Goal: Navigation & Orientation: Find specific page/section

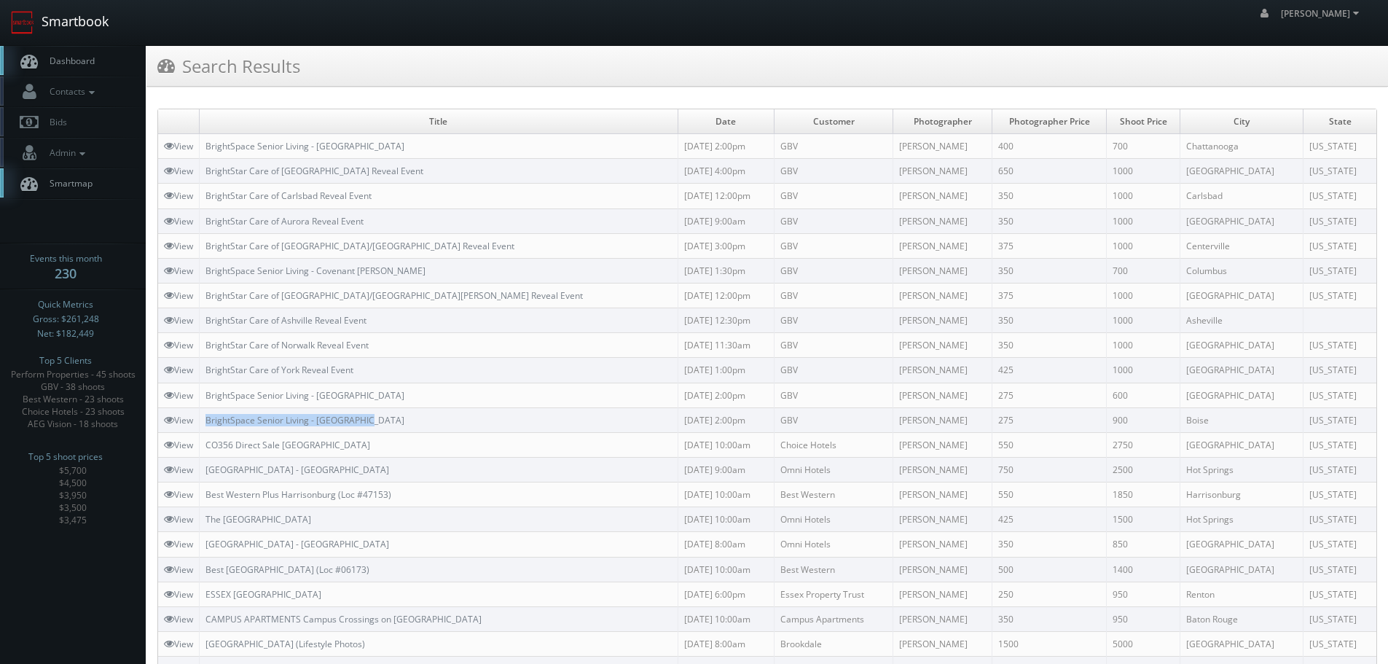
click at [103, 20] on link "Smartbook" at bounding box center [60, 22] width 120 height 45
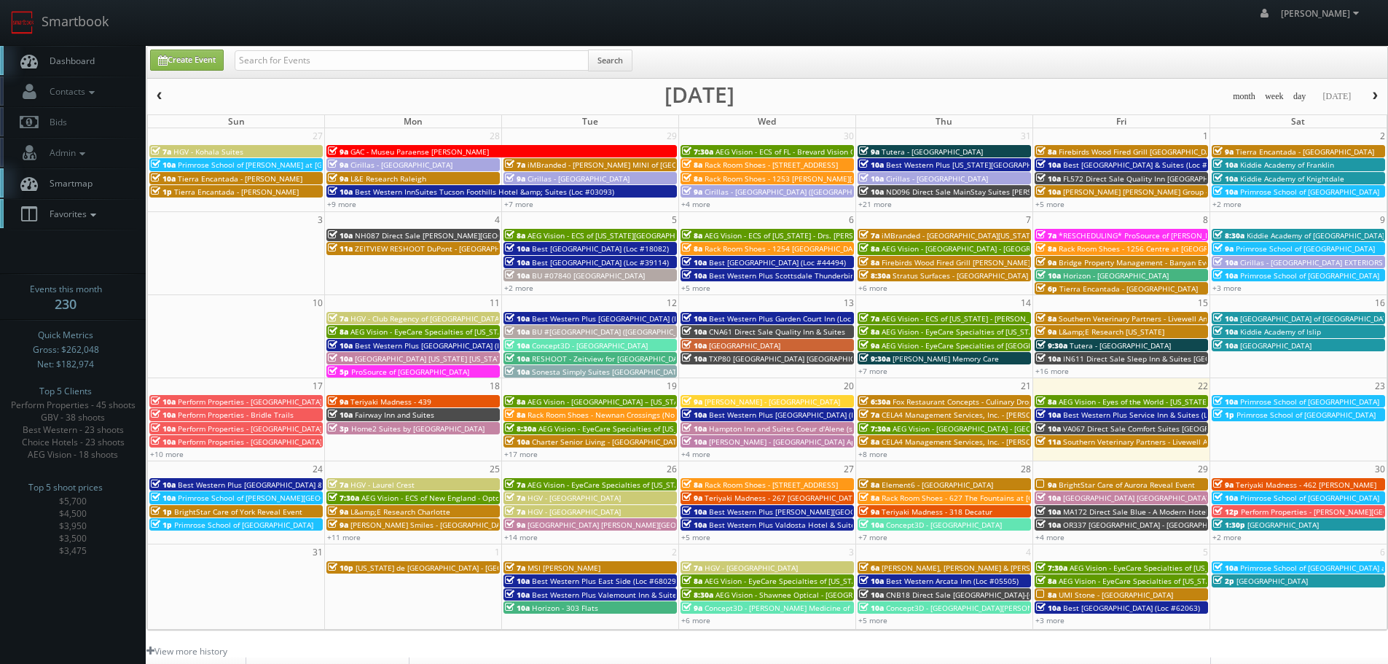
click at [98, 214] on icon at bounding box center [93, 215] width 13 height 10
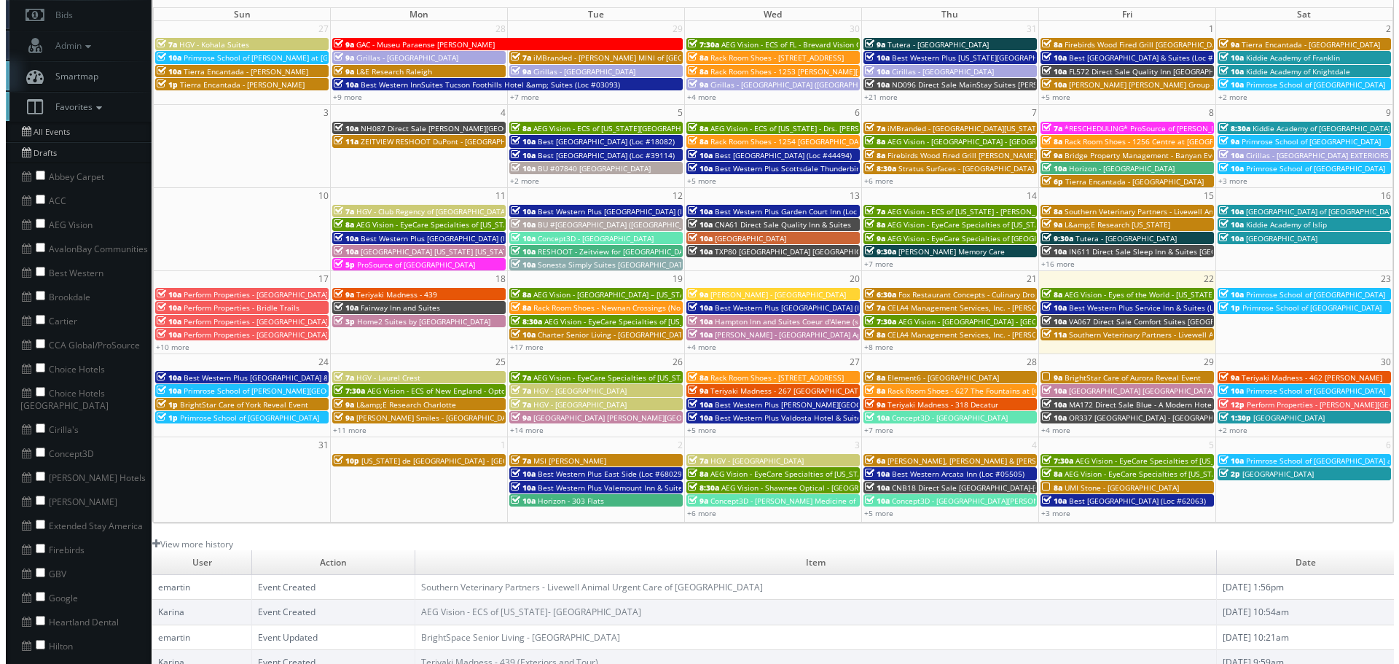
scroll to position [146, 0]
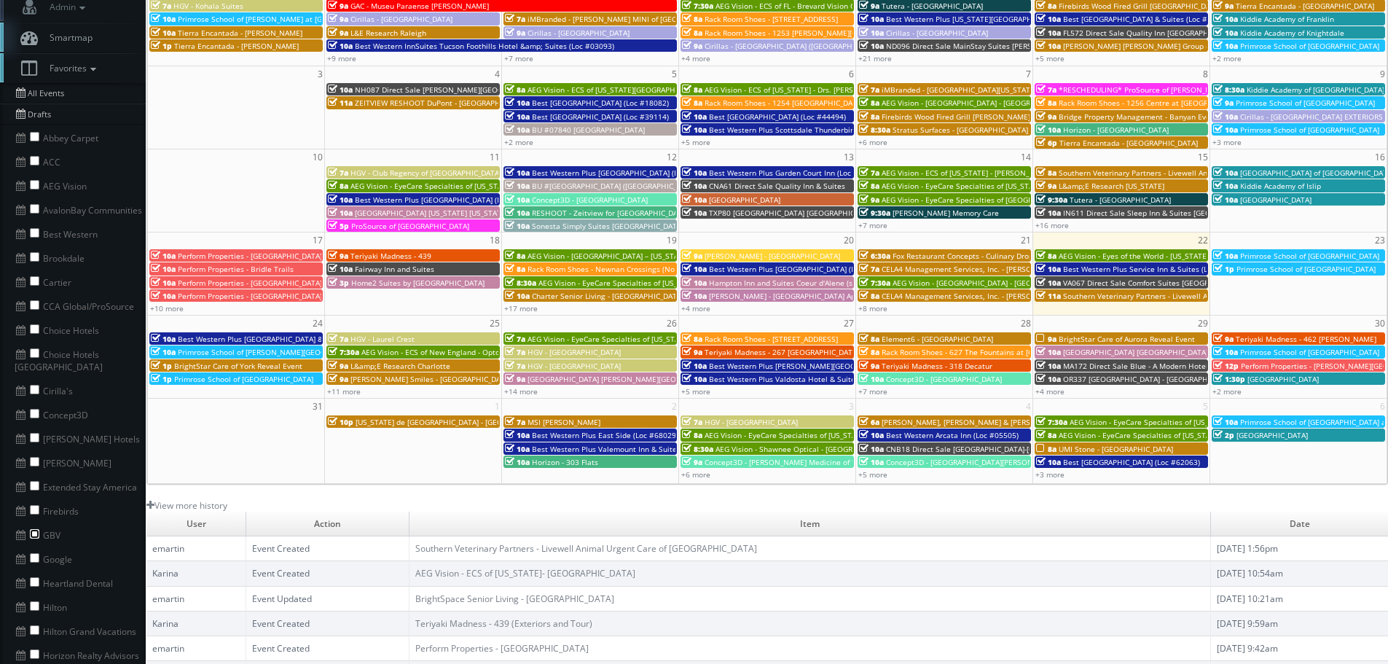
click at [34, 529] on input "checkbox" at bounding box center [34, 533] width 9 height 9
checkbox input "true"
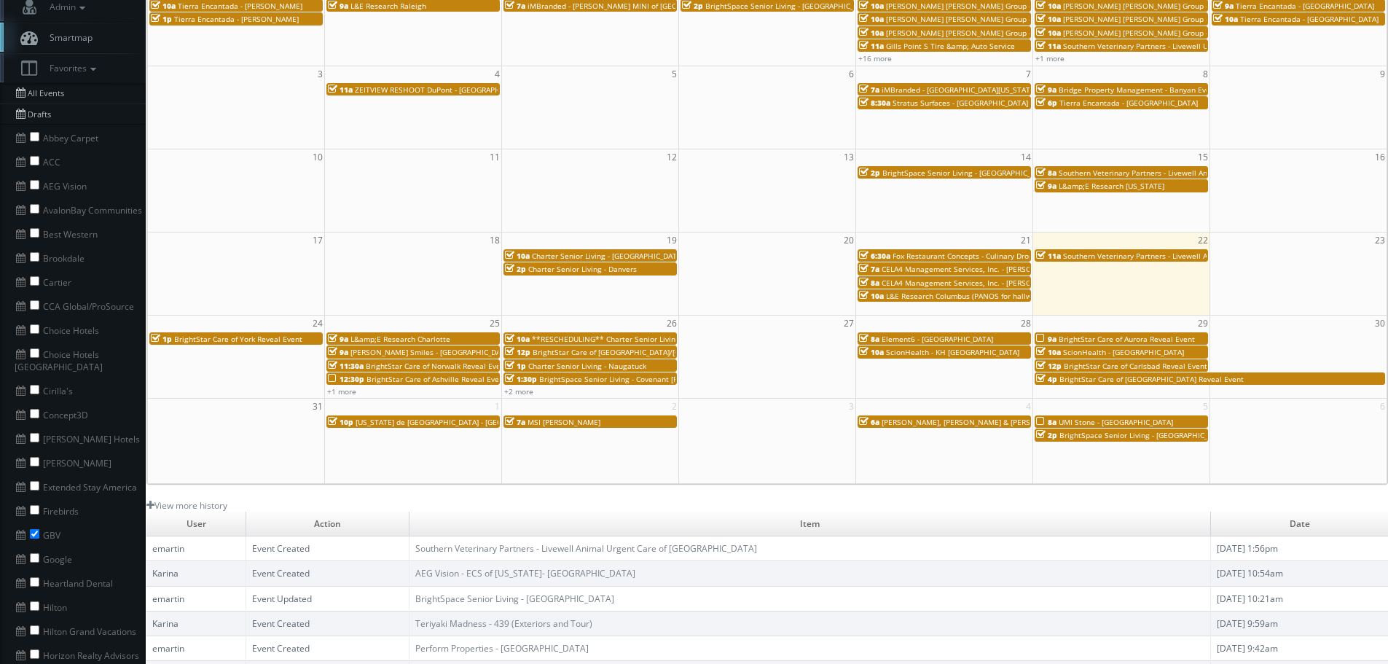
click at [598, 254] on span "Charter Senior Living - Dedham" at bounding box center [608, 256] width 152 height 10
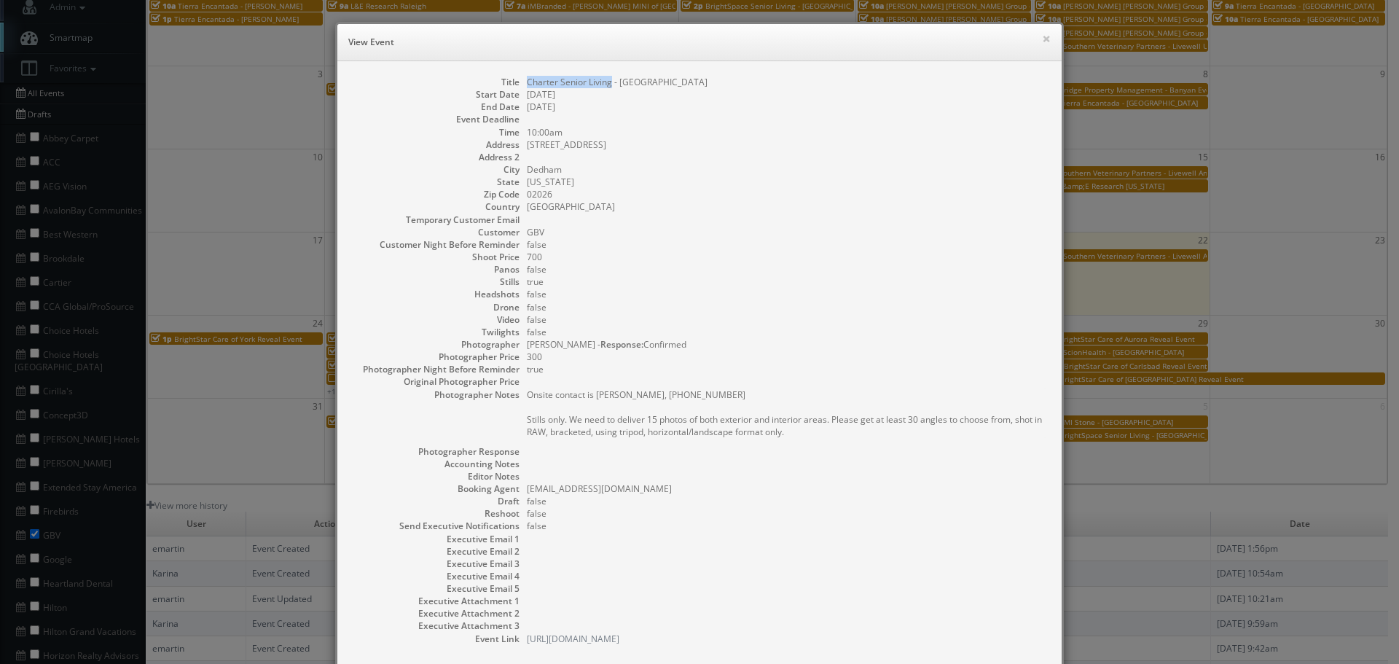
copy dd "Charter Senior Living"
drag, startPoint x: 606, startPoint y: 82, endPoint x: 519, endPoint y: 79, distance: 87.5
click at [519, 79] on dl "Title Charter Senior Living - Dedham Start Date 08/19/2025 End Date 08/19/2025 …" at bounding box center [699, 360] width 695 height 569
click at [1042, 39] on button "×" at bounding box center [1046, 39] width 9 height 10
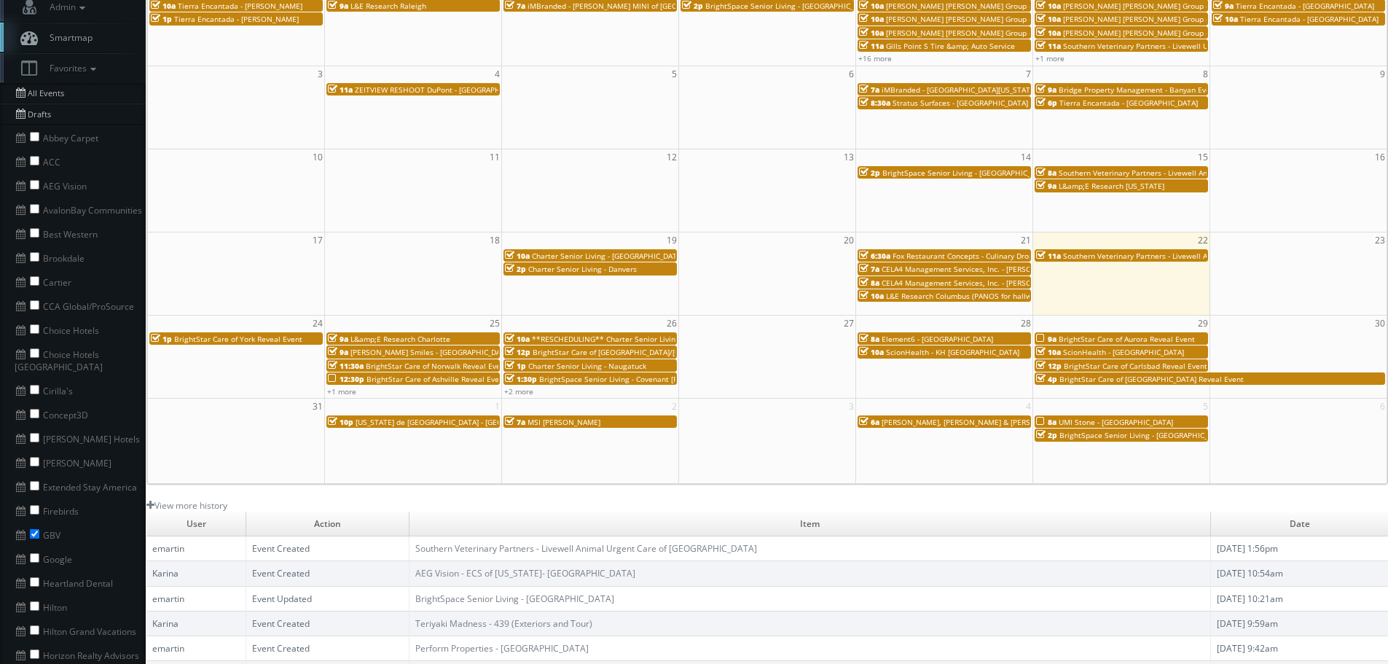
click at [936, 257] on span "Fox Restaurant Concepts - Culinary Dropout" at bounding box center [969, 256] width 152 height 10
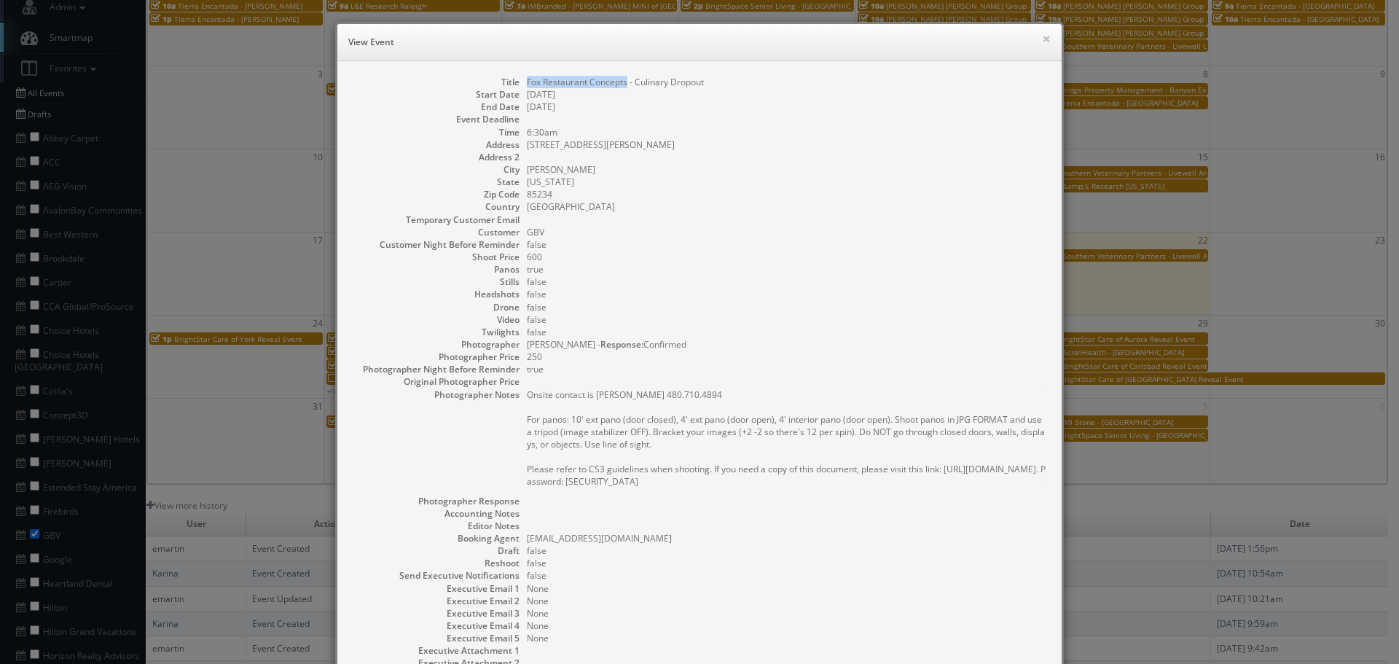
copy dd "Fox Restaurant Concepts"
drag, startPoint x: 623, startPoint y: 85, endPoint x: 523, endPoint y: 85, distance: 99.8
click at [527, 85] on dd "Fox Restaurant Concepts - Culinary Dropout" at bounding box center [787, 82] width 520 height 12
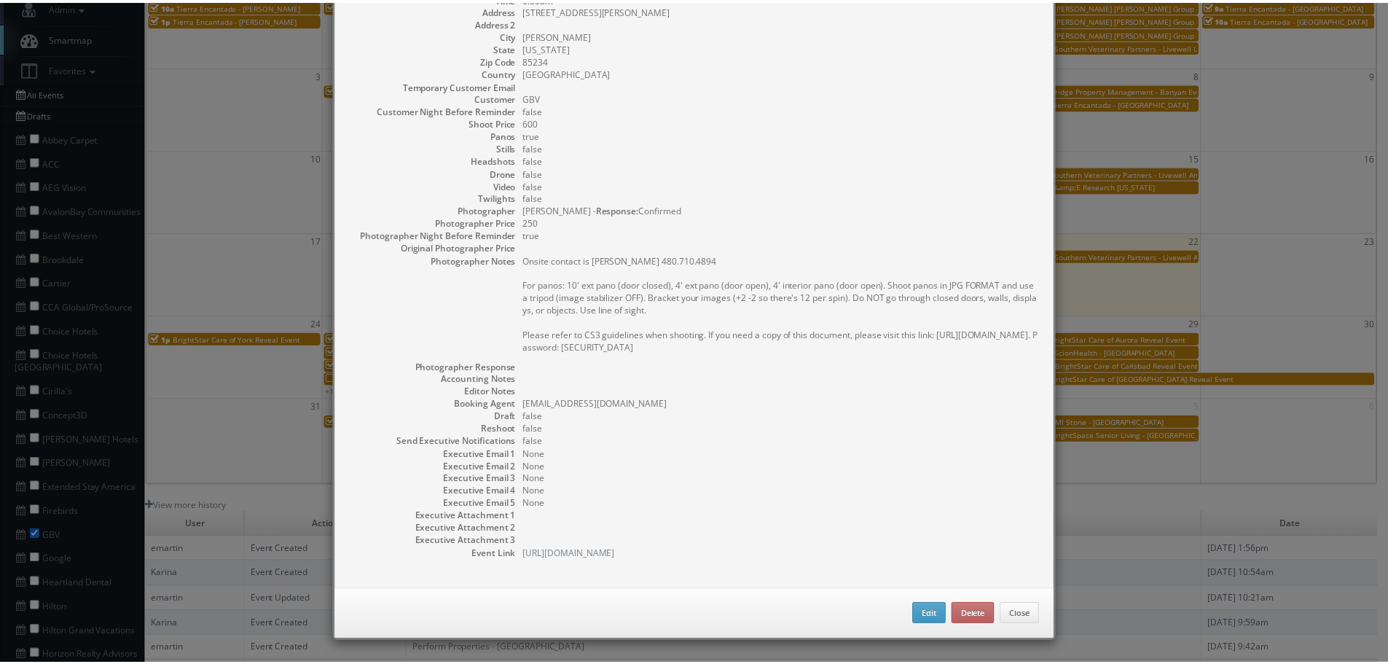
scroll to position [0, 0]
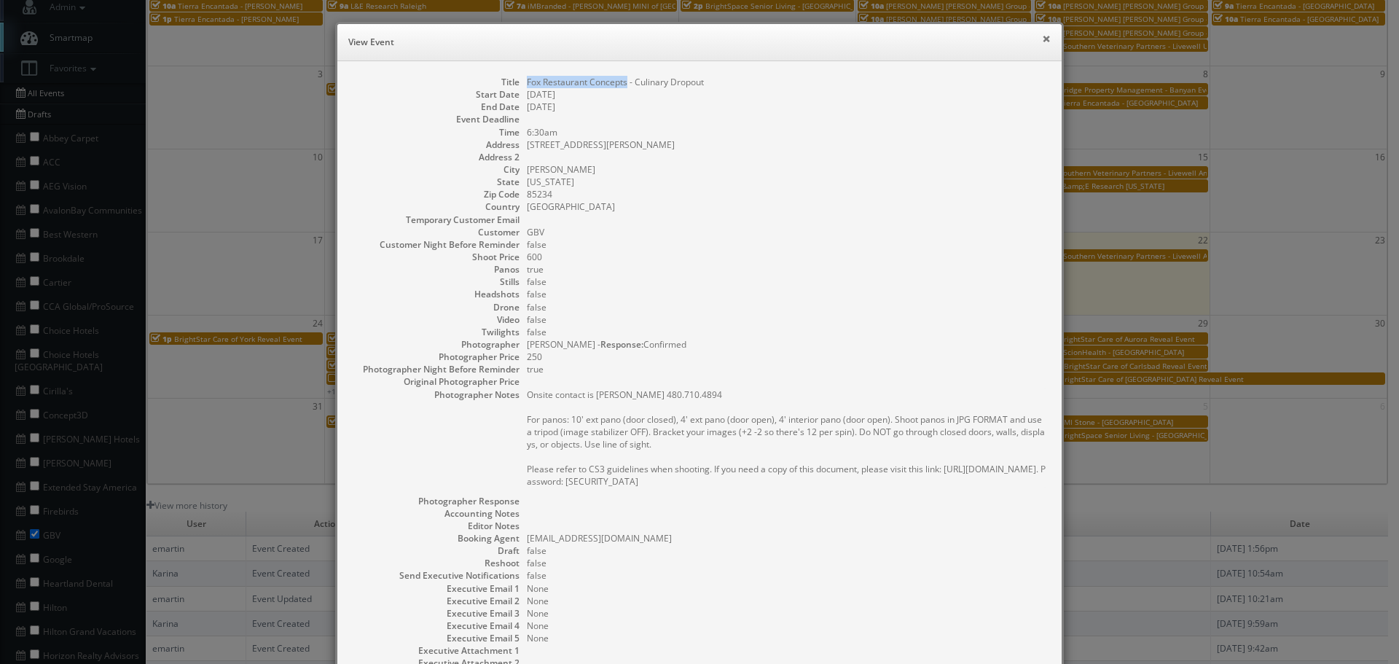
click at [1042, 39] on button "×" at bounding box center [1046, 39] width 9 height 10
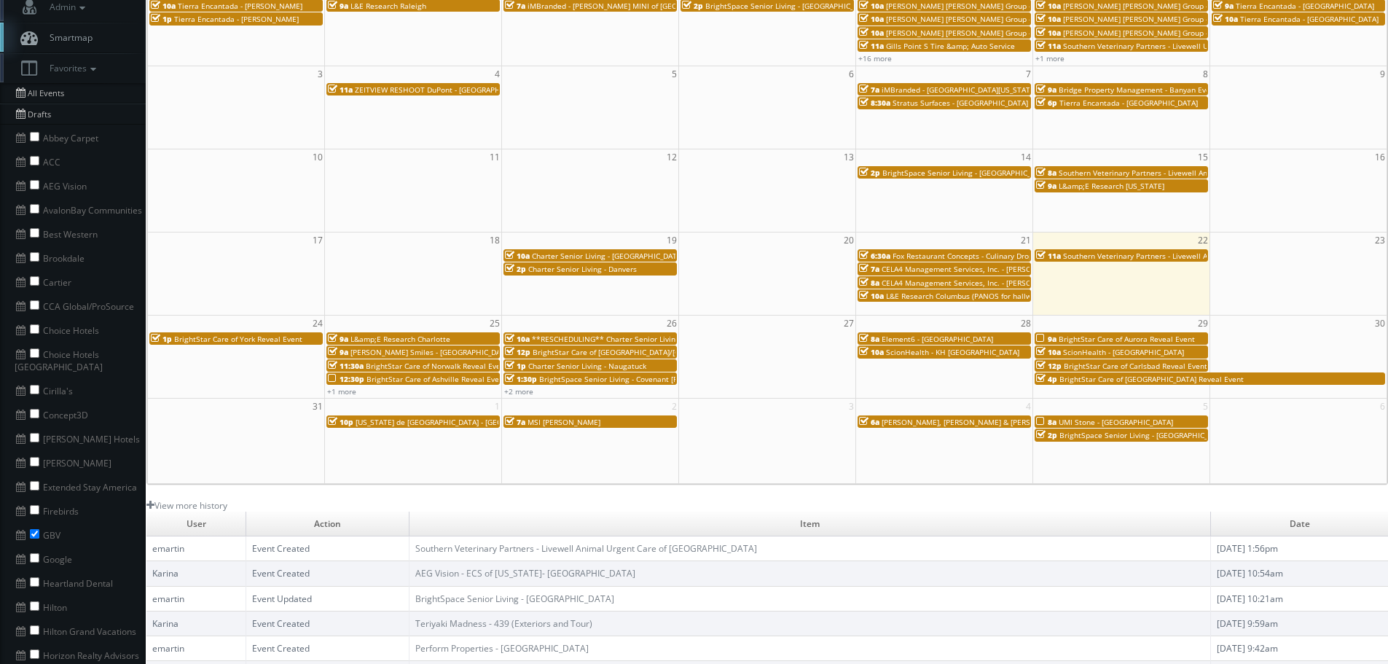
click at [984, 256] on span "Fox Restaurant Concepts - Culinary Dropout" at bounding box center [969, 256] width 152 height 10
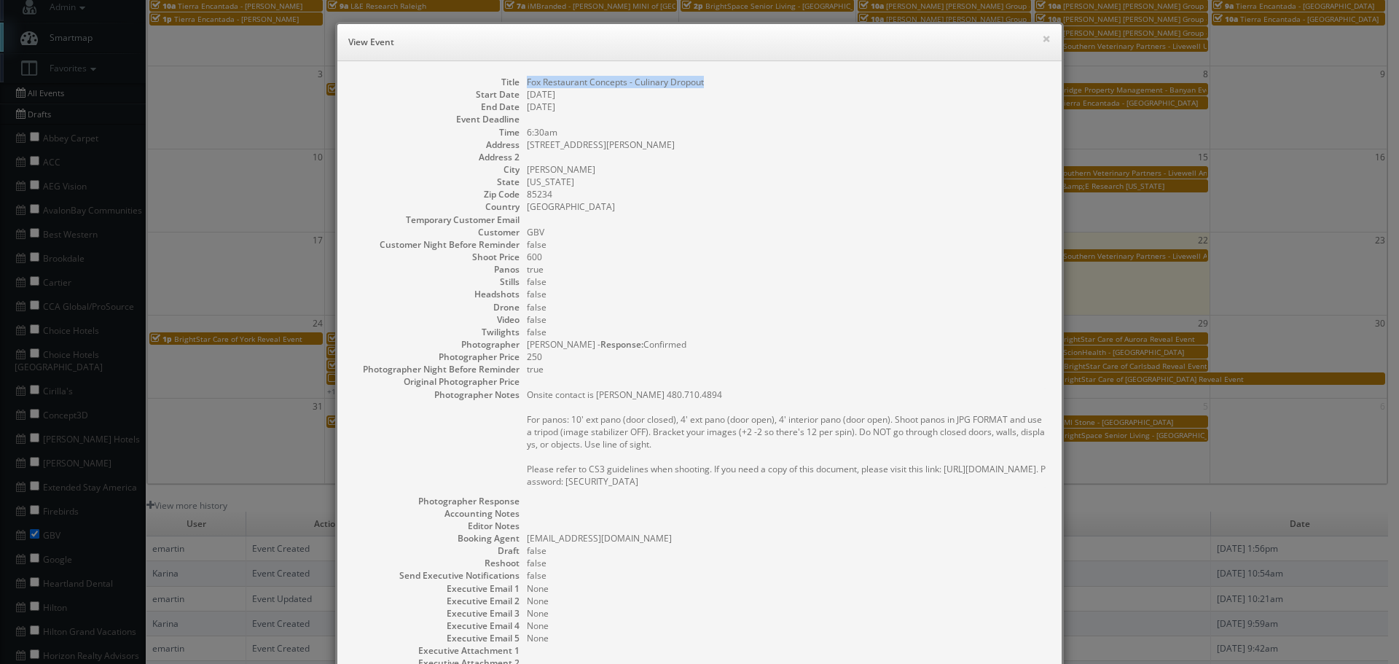
copy dd "Fox Restaurant Concepts - Culinary Dropout"
drag, startPoint x: 731, startPoint y: 75, endPoint x: 518, endPoint y: 82, distance: 212.9
click at [518, 82] on div "Title Fox Restaurant Concepts - Culinary Dropout Start Date 08/21/2025 End Date…" at bounding box center [699, 392] width 724 height 662
click at [1043, 42] on button "×" at bounding box center [1046, 39] width 9 height 10
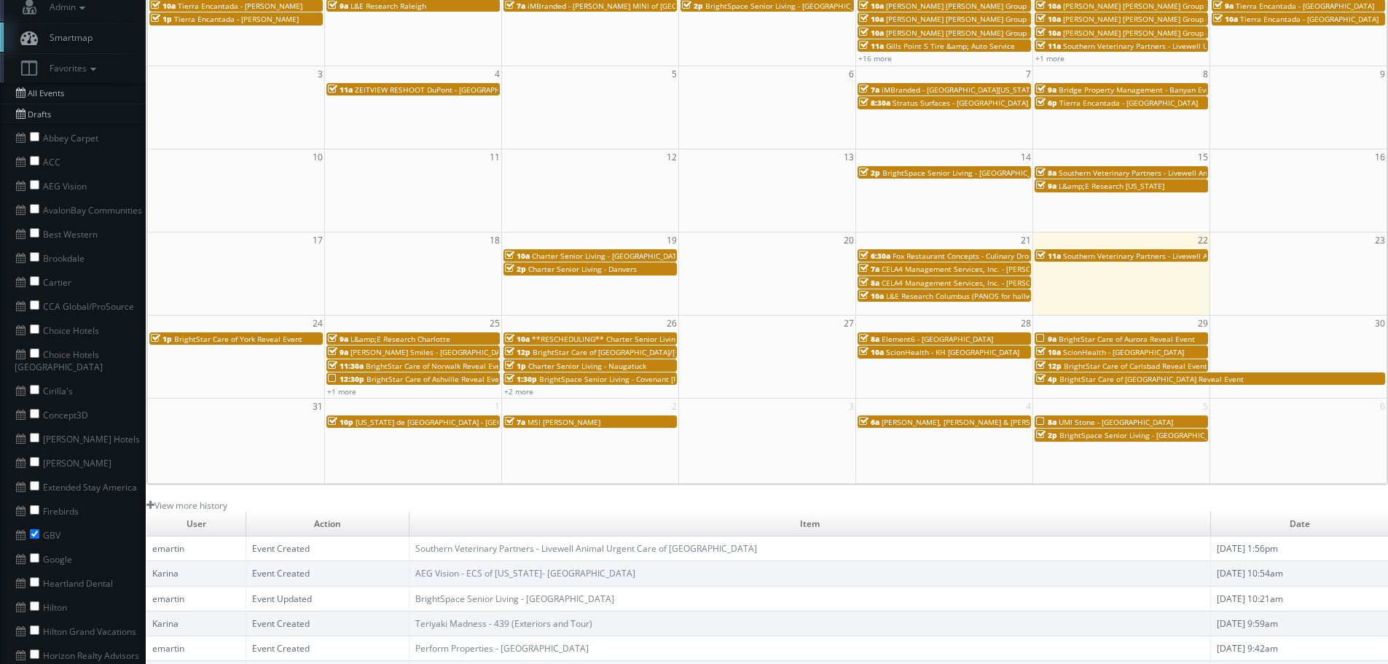
click at [603, 257] on span "Charter Senior Living - Dedham" at bounding box center [608, 256] width 152 height 10
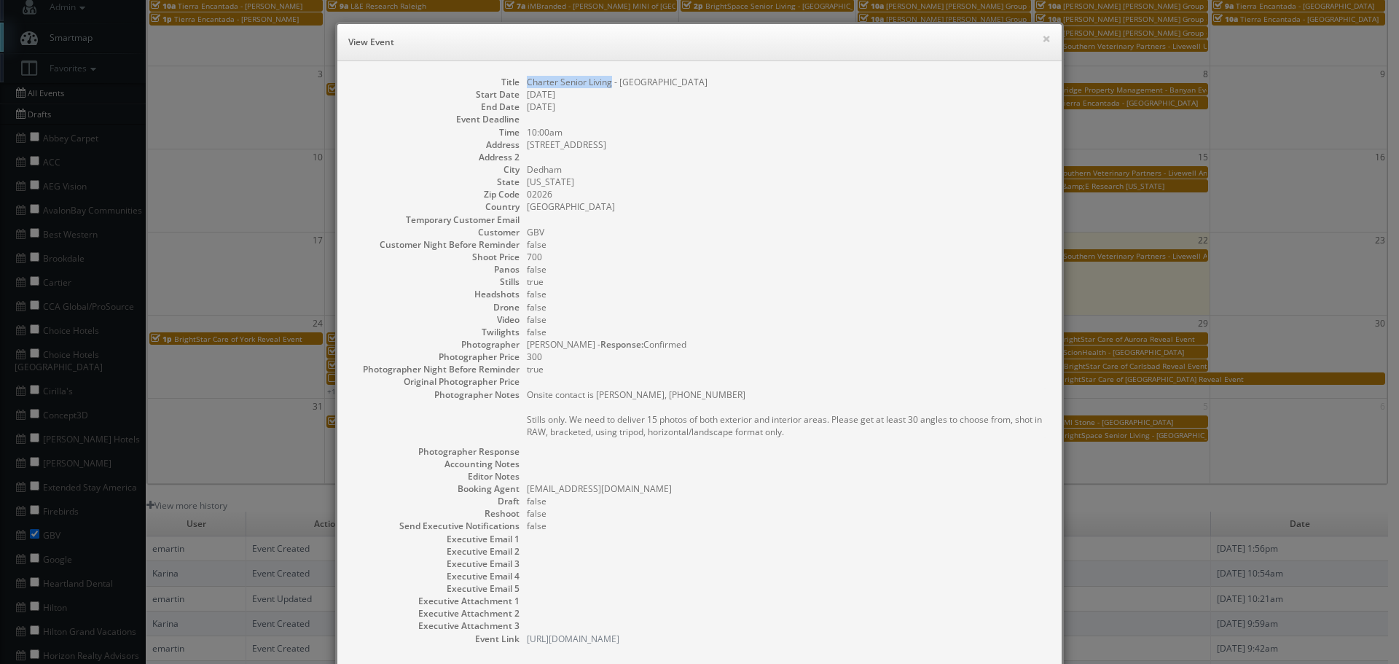
copy dd "Charter Senior Living"
drag, startPoint x: 606, startPoint y: 83, endPoint x: 522, endPoint y: 82, distance: 83.1
click at [527, 82] on dd "Charter Senior Living - Dedham" at bounding box center [787, 82] width 520 height 12
copy dd "Charter Senior Living"
click at [1035, 36] on h6 "View Event" at bounding box center [699, 42] width 702 height 15
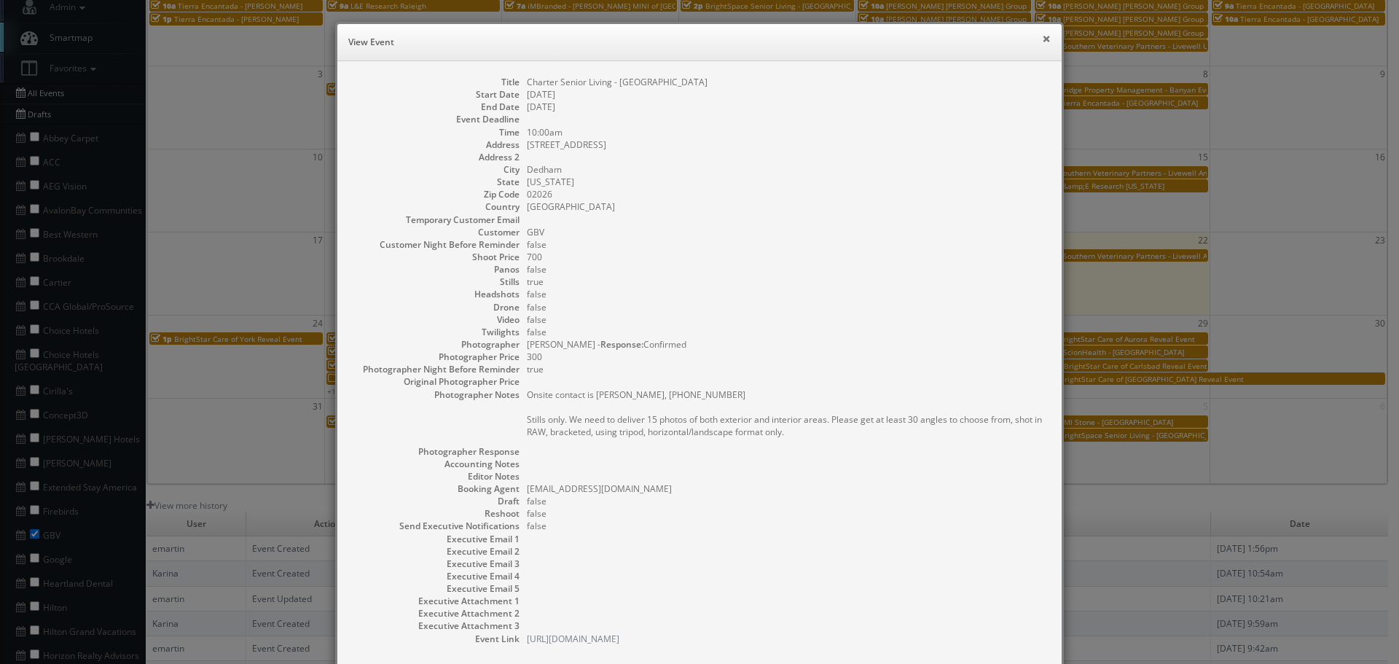
click at [1042, 37] on button "×" at bounding box center [1046, 39] width 9 height 10
